Goal: Task Accomplishment & Management: Use online tool/utility

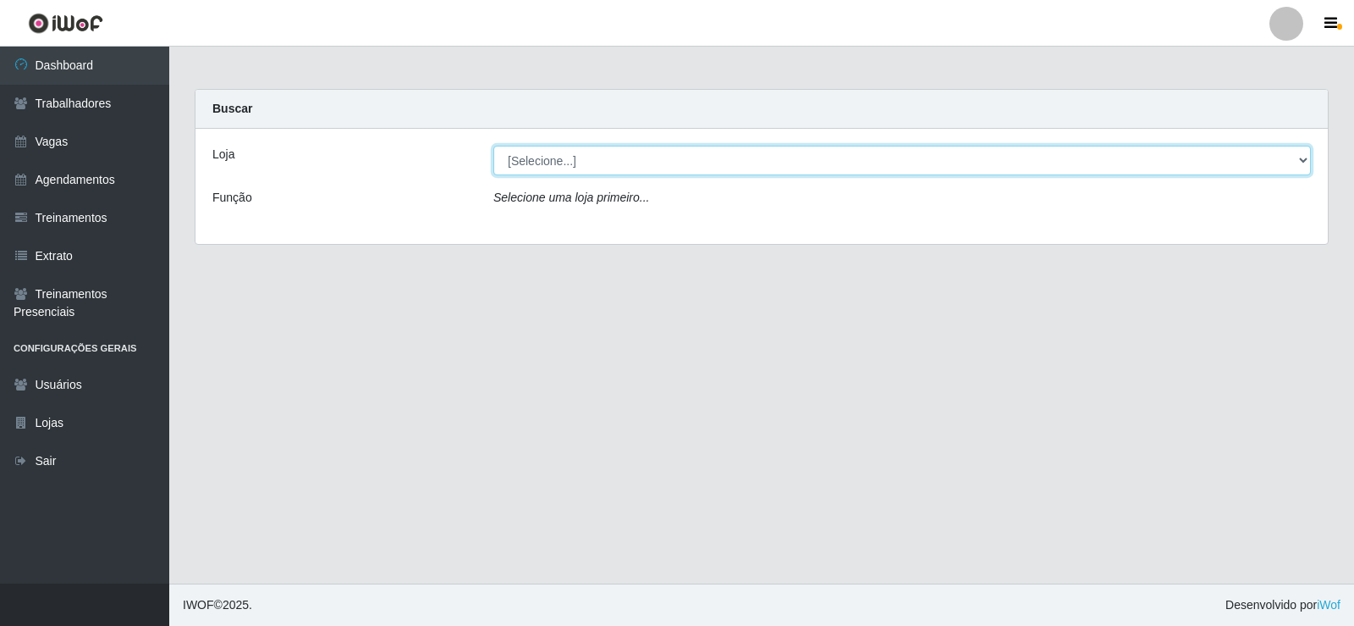
click at [1305, 160] on select "[Selecione...] Supermercado Manaira" at bounding box center [903, 161] width 818 height 30
select select "443"
click at [494, 146] on select "[Selecione...] Supermercado Manaira" at bounding box center [903, 161] width 818 height 30
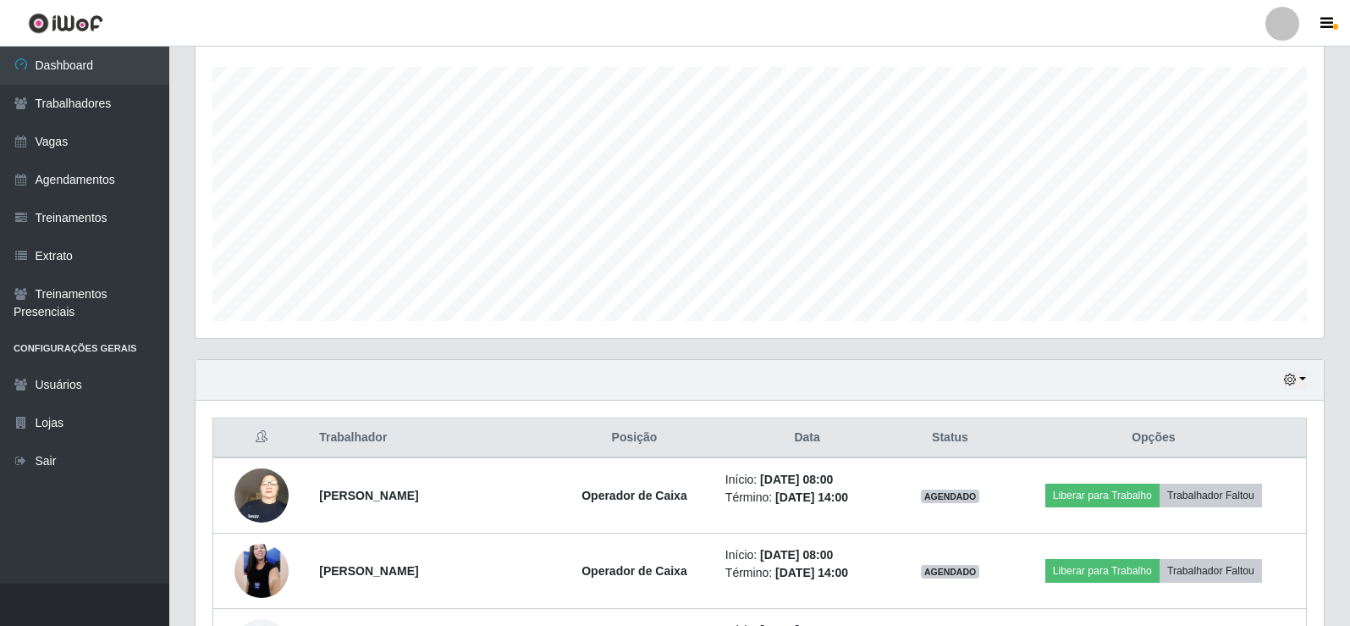
scroll to position [423, 0]
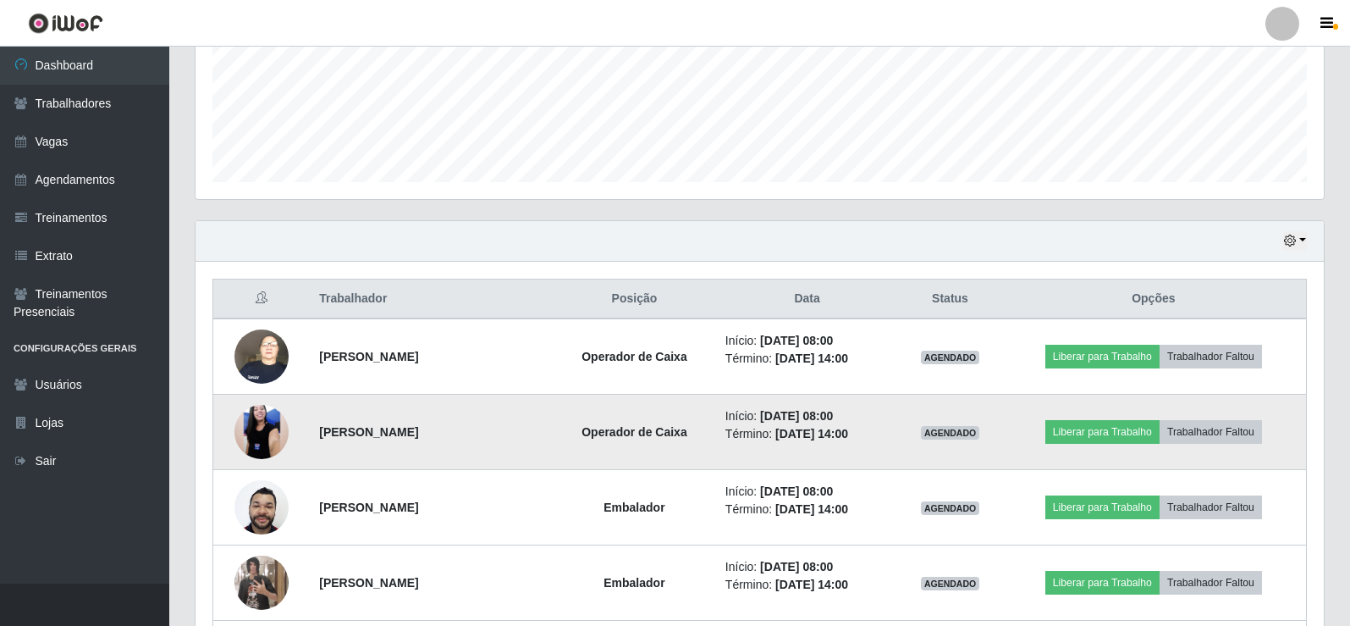
click at [246, 434] on img at bounding box center [261, 432] width 54 height 120
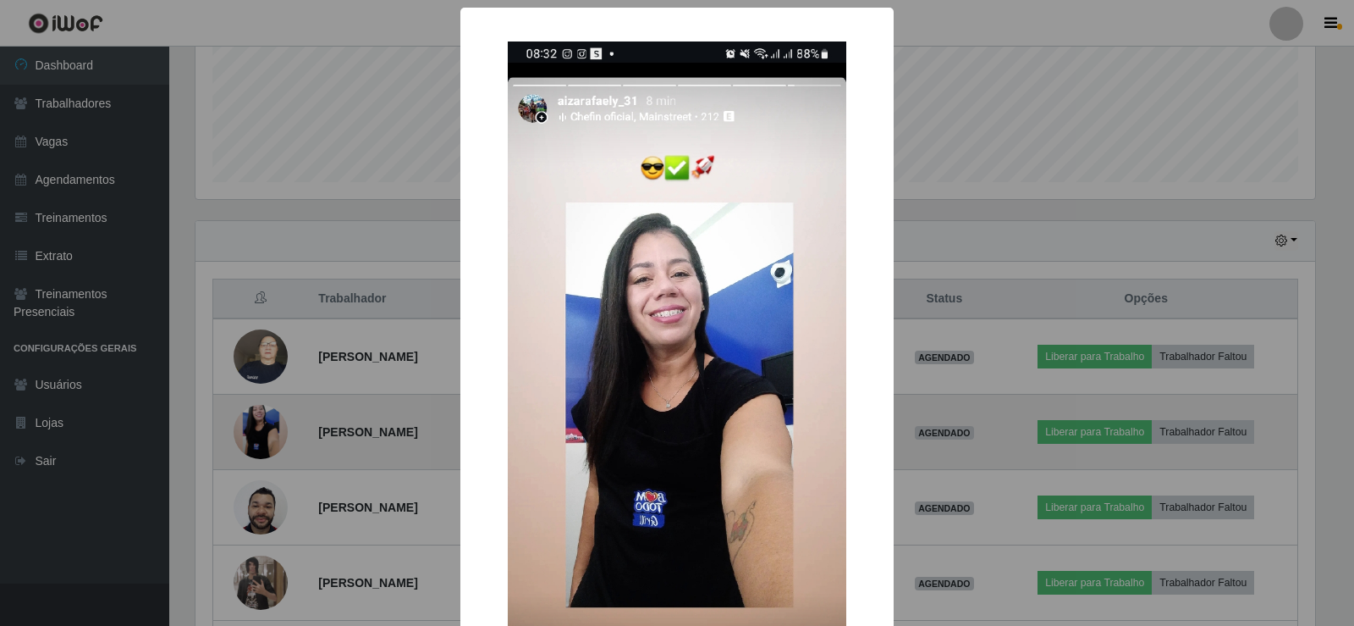
click at [246, 434] on div "× OK Cancel" at bounding box center [677, 313] width 1354 height 626
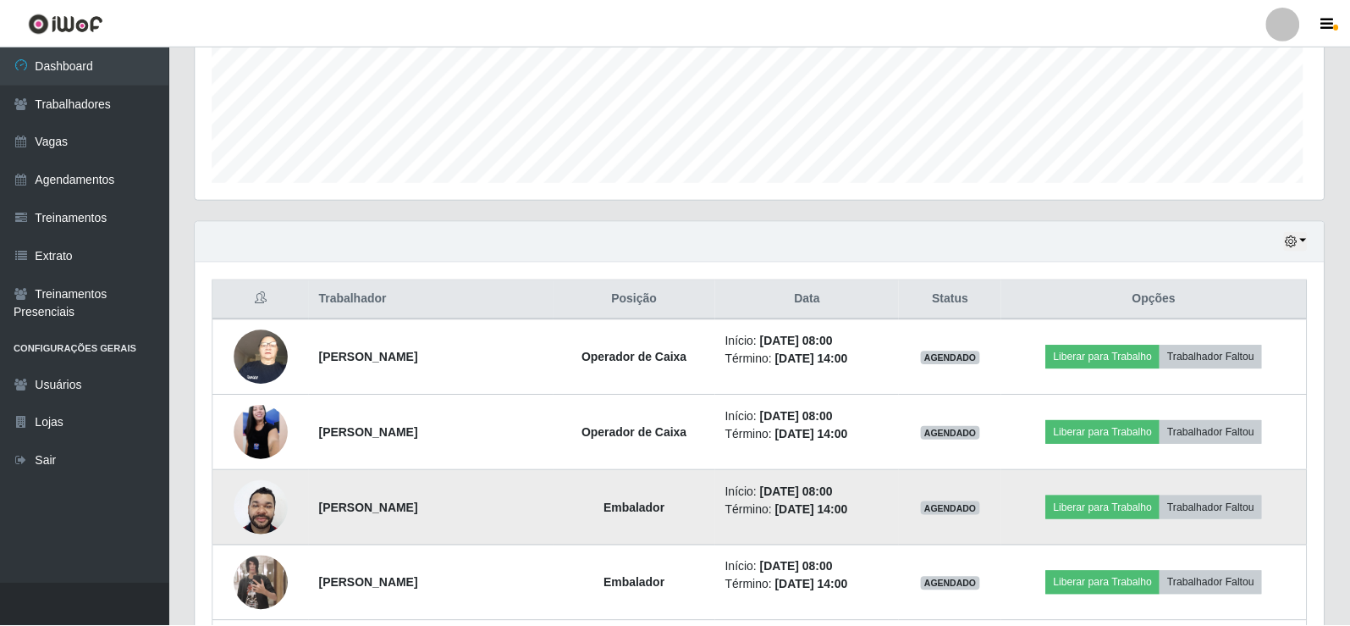
scroll to position [351, 1128]
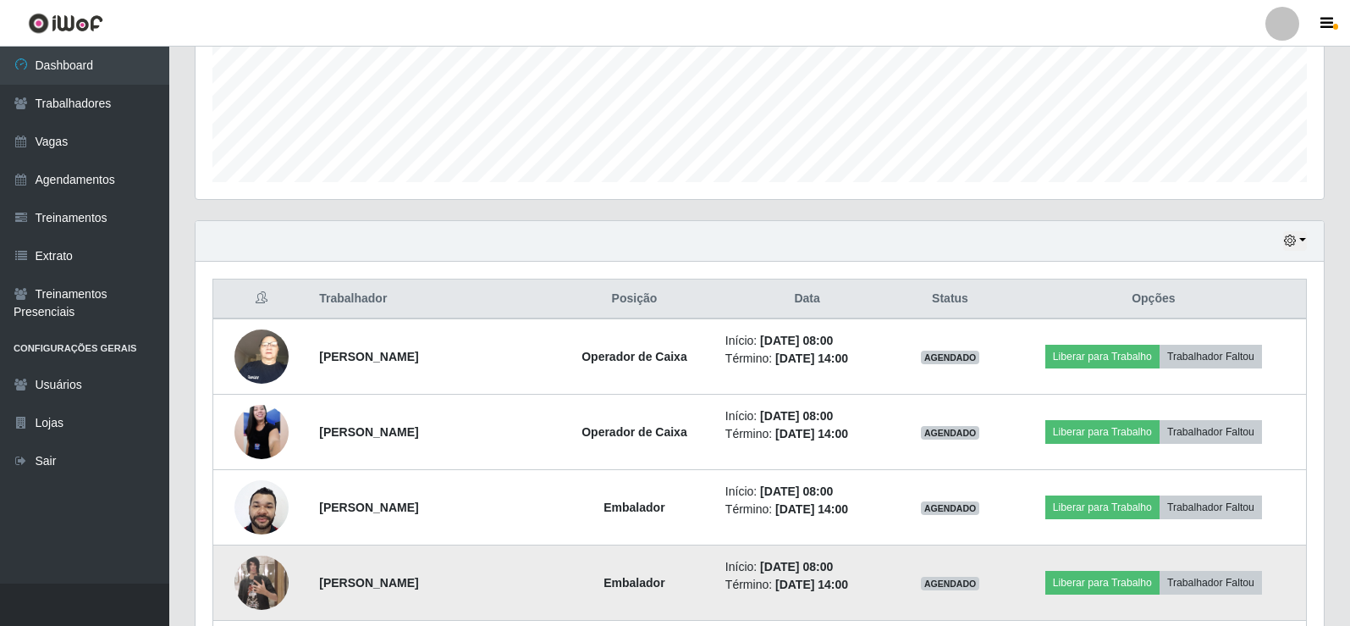
click at [268, 578] on img at bounding box center [261, 582] width 54 height 97
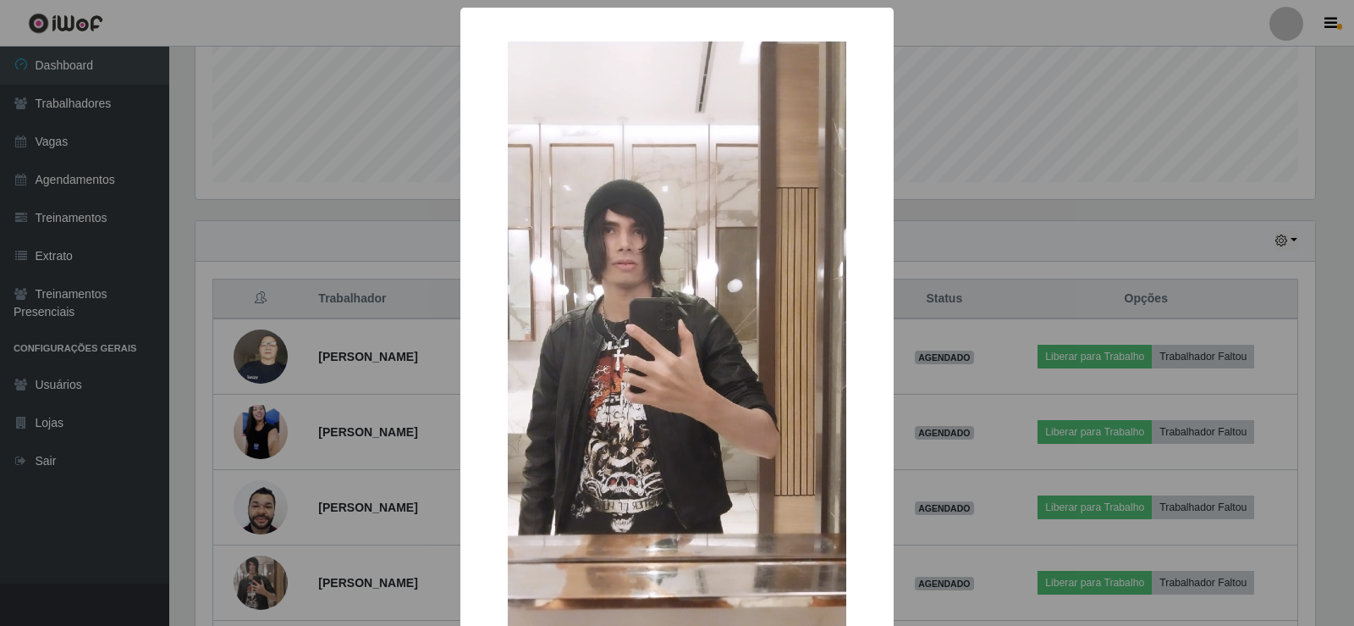
click at [317, 231] on div "× OK Cancel" at bounding box center [677, 313] width 1354 height 626
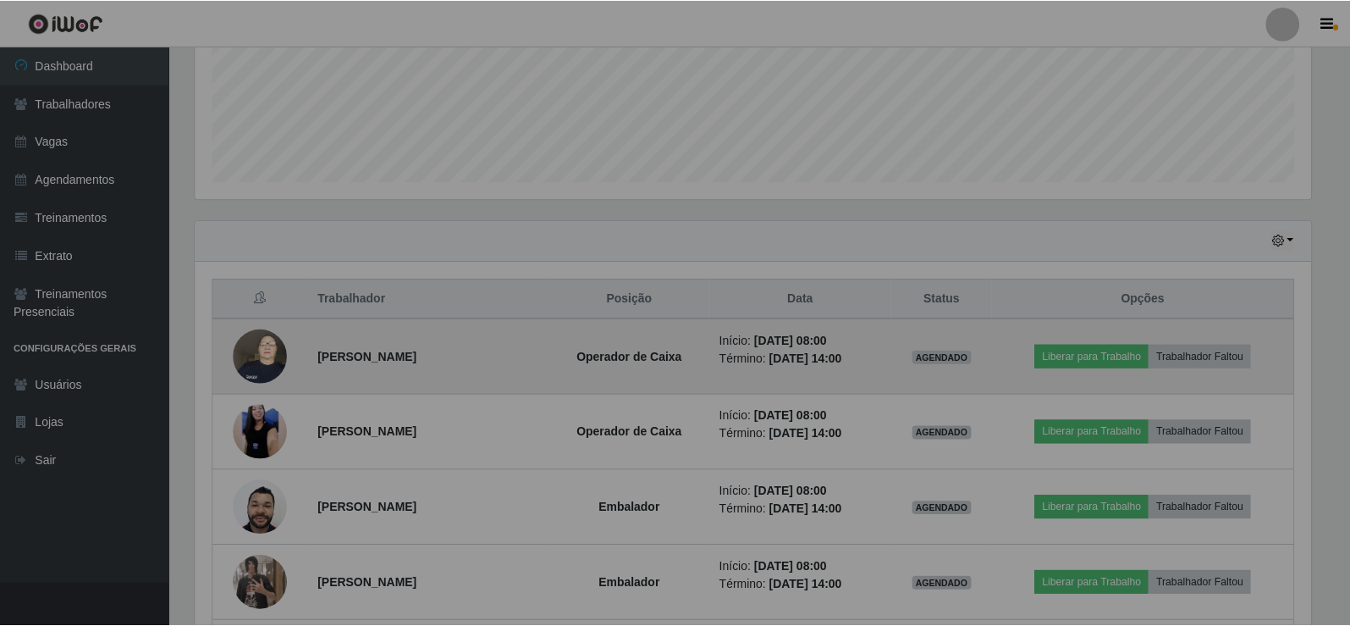
scroll to position [351, 1128]
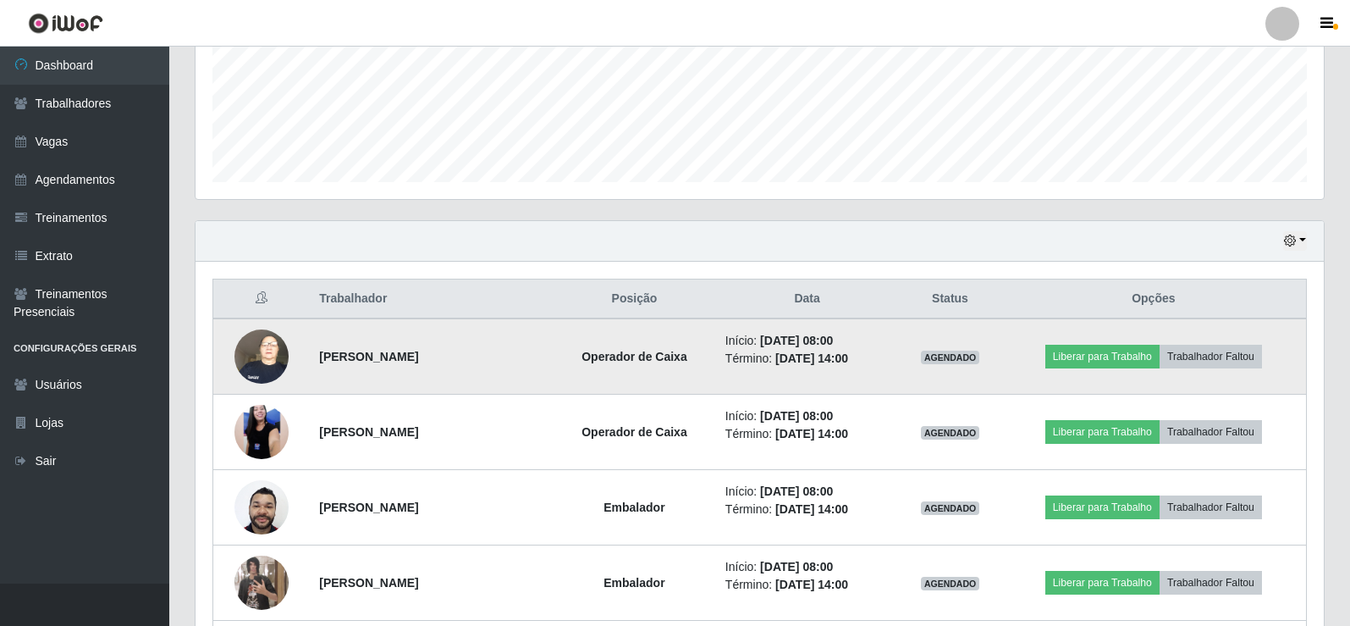
click at [264, 365] on img at bounding box center [261, 356] width 54 height 72
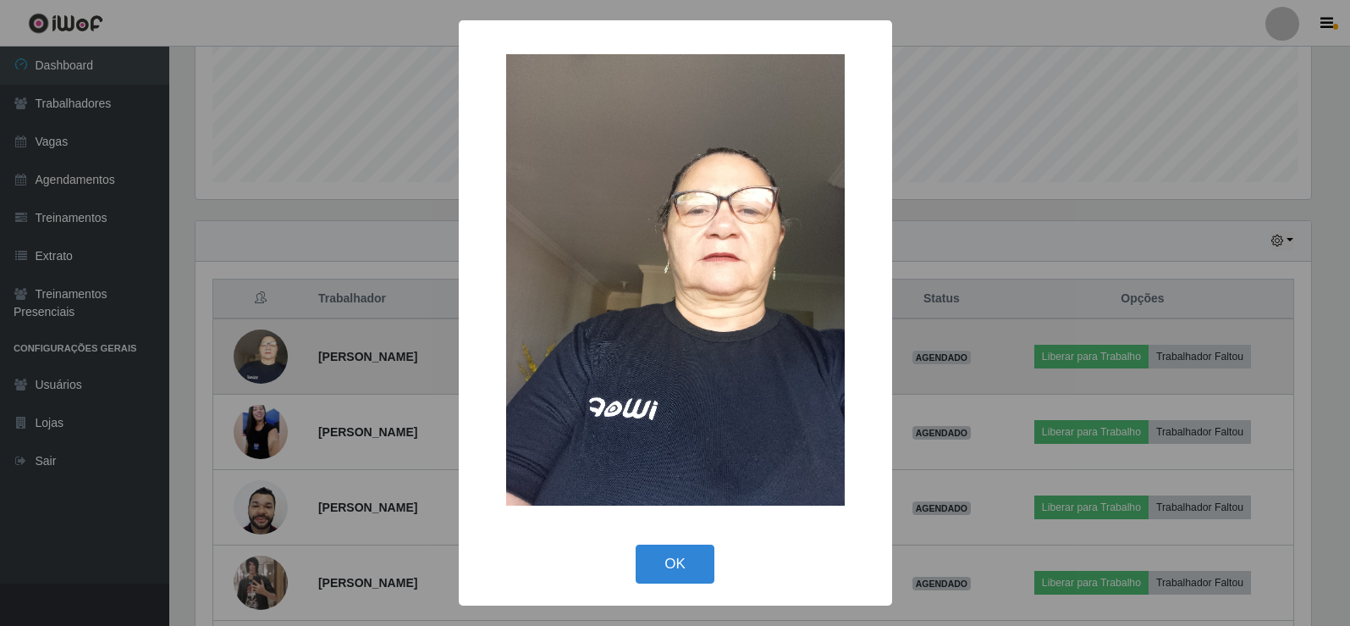
scroll to position [351, 1120]
click at [264, 365] on div "× OK Cancel" at bounding box center [677, 313] width 1354 height 626
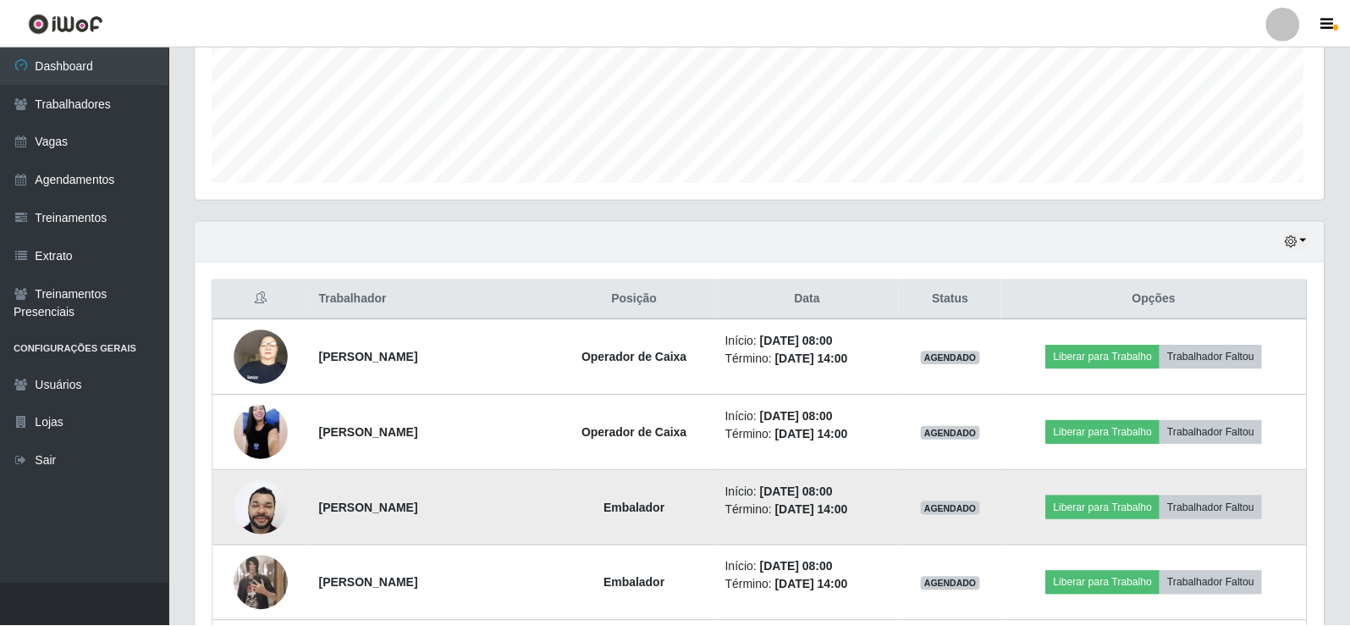
scroll to position [351, 1128]
click at [269, 542] on td at bounding box center [261, 507] width 97 height 75
click at [261, 519] on img at bounding box center [261, 507] width 54 height 72
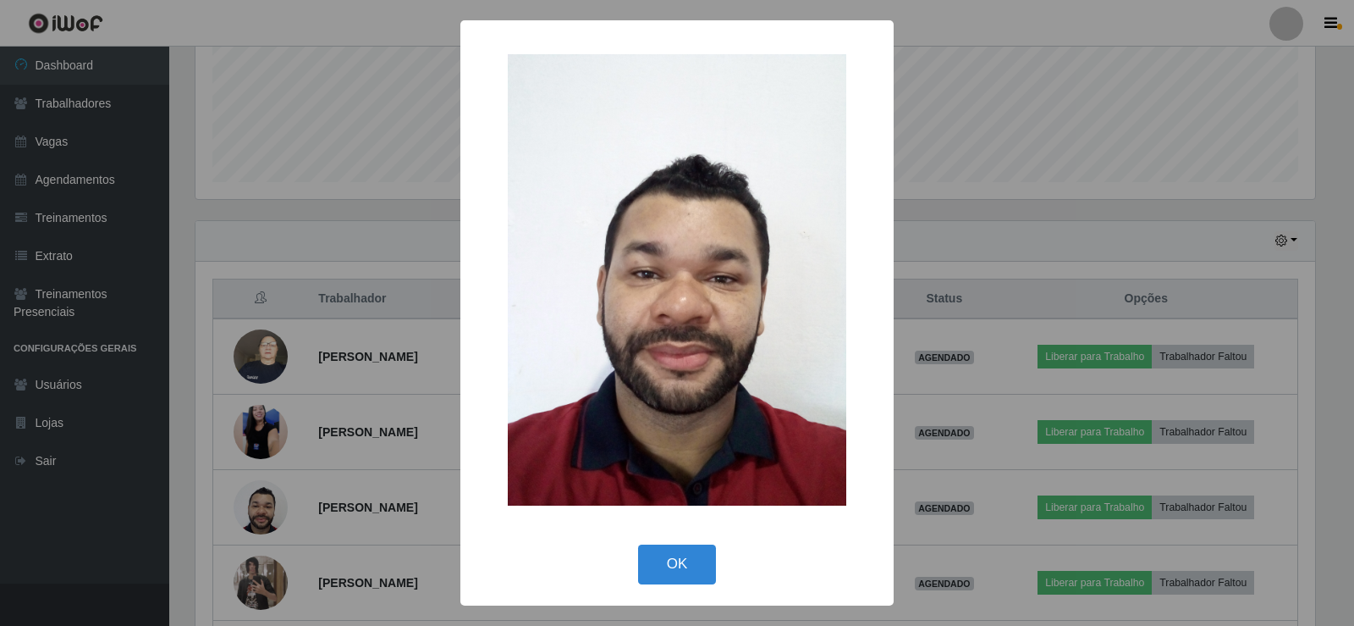
click at [260, 514] on div "× OK Cancel" at bounding box center [677, 313] width 1354 height 626
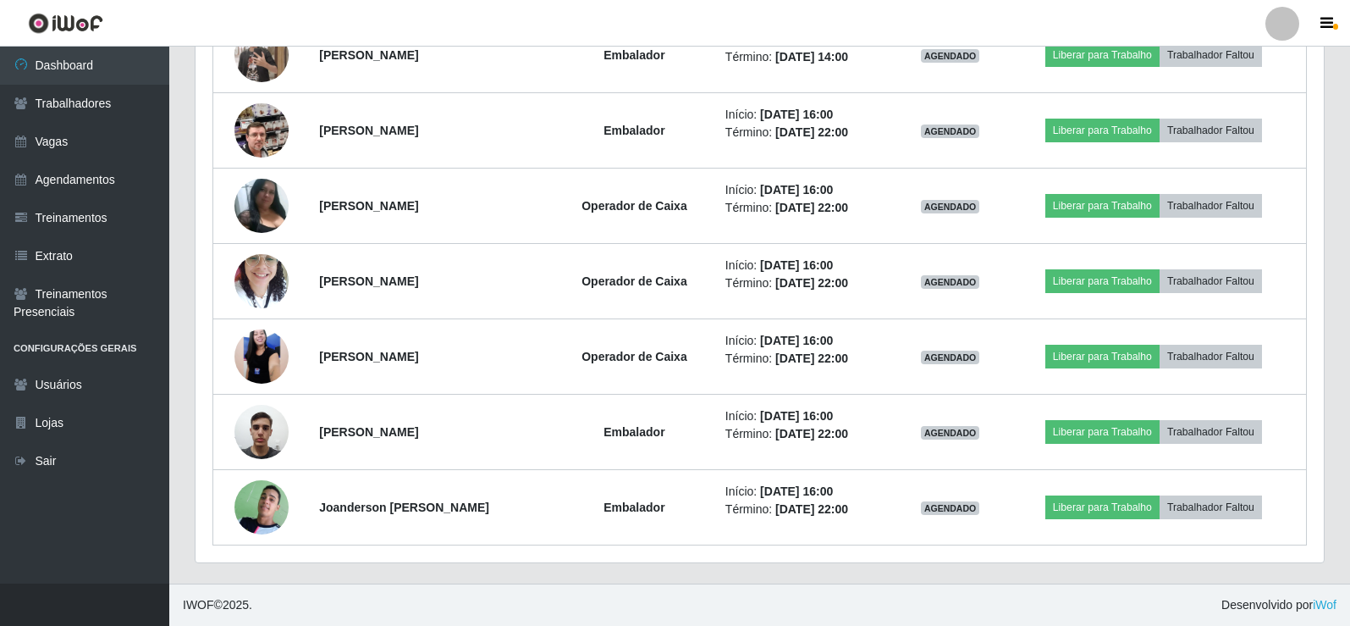
scroll to position [612, 0]
